Goal: Transaction & Acquisition: Purchase product/service

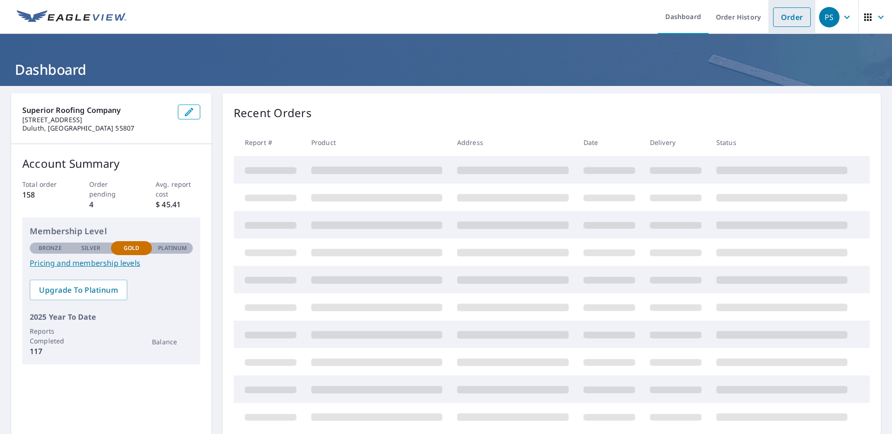
click at [790, 13] on link "Order" at bounding box center [792, 17] width 38 height 20
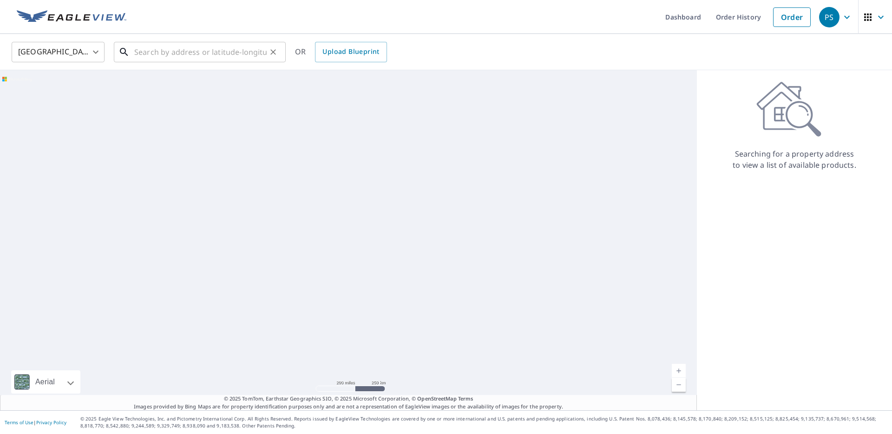
click at [189, 53] on input "text" at bounding box center [200, 52] width 132 height 26
paste input "[STREET_ADDRESS]"
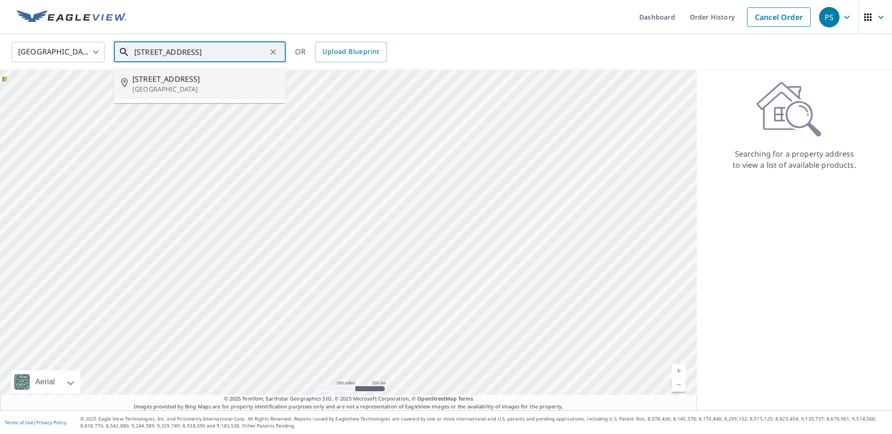
click at [193, 85] on p "[GEOGRAPHIC_DATA]" at bounding box center [205, 89] width 146 height 9
type input "[STREET_ADDRESS]"
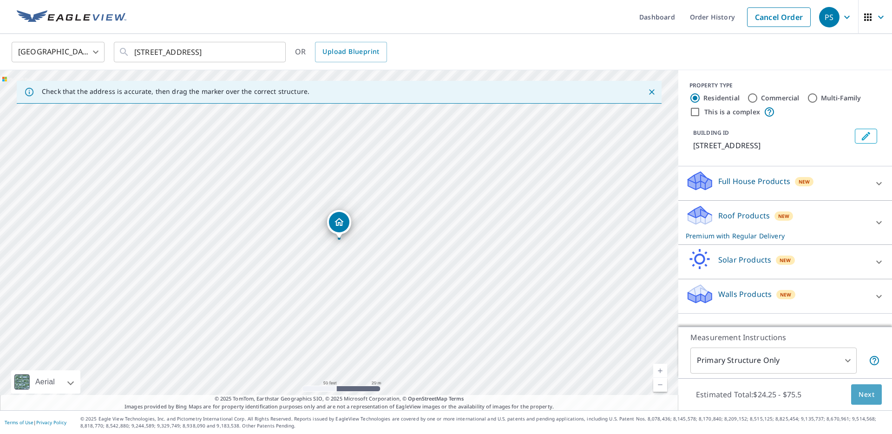
click at [868, 397] on span "Next" at bounding box center [867, 395] width 16 height 12
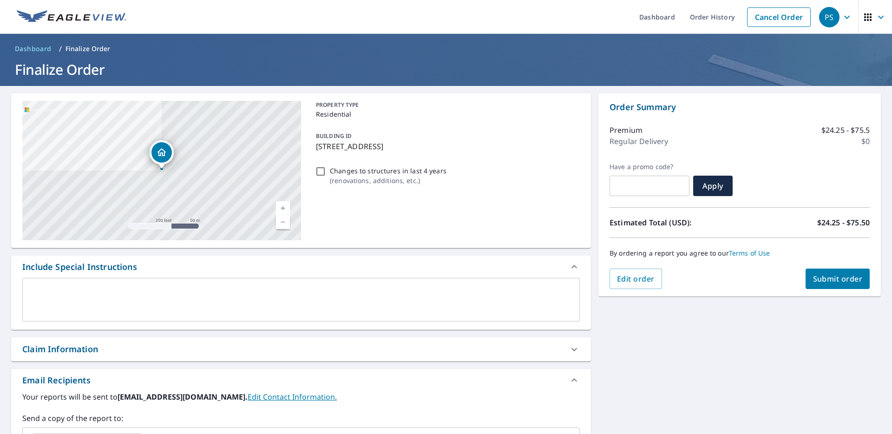
click at [811, 278] on button "Submit order" at bounding box center [838, 279] width 65 height 20
